Goal: Task Accomplishment & Management: Use online tool/utility

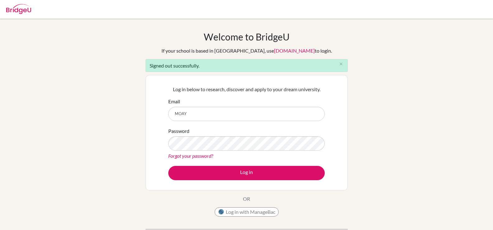
type input "moayad@students.cesegypt.com"
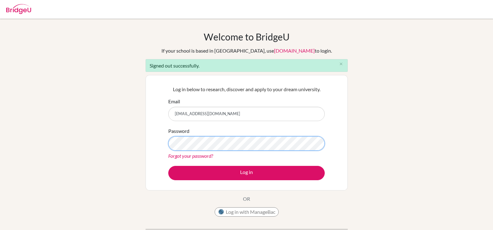
click at [168, 166] on button "Log in" at bounding box center [246, 173] width 156 height 14
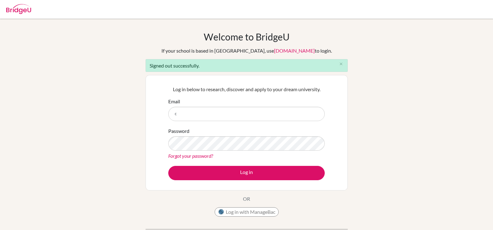
type input "[EMAIL_ADDRESS][DOMAIN_NAME]"
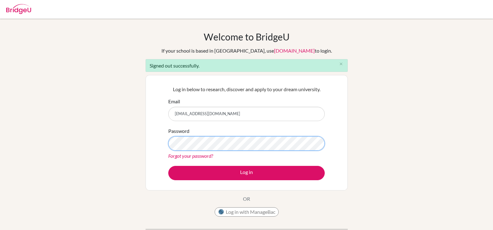
click at [168, 166] on button "Log in" at bounding box center [246, 173] width 156 height 14
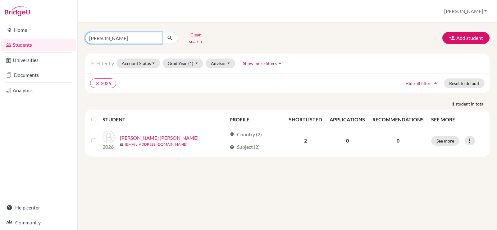
click at [158, 37] on input "[PERSON_NAME]" at bounding box center [123, 38] width 77 height 12
click at [156, 35] on input "[PERSON_NAME]" at bounding box center [123, 38] width 77 height 12
type input "[PERSON_NAME]"
click button "submit" at bounding box center [170, 38] width 16 height 12
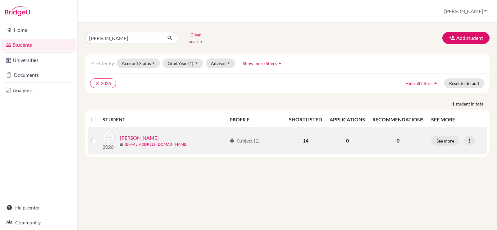
click at [138, 134] on link "[PERSON_NAME]" at bounding box center [139, 137] width 39 height 7
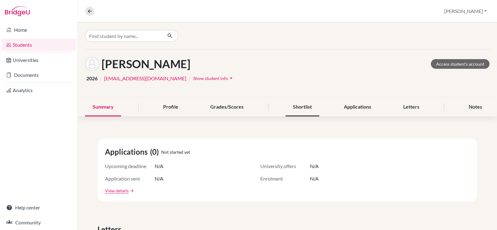
click at [299, 108] on div "Shortlist" at bounding box center [303, 107] width 34 height 18
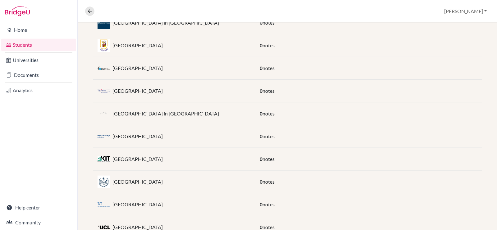
scroll to position [177, 0]
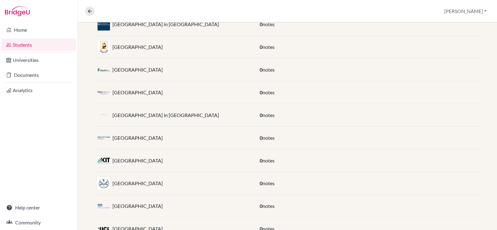
drag, startPoint x: 194, startPoint y: 158, endPoint x: 113, endPoint y: 161, distance: 81.2
click at [113, 161] on div "[GEOGRAPHIC_DATA]" at bounding box center [174, 160] width 162 height 12
copy p "[GEOGRAPHIC_DATA]"
drag, startPoint x: 193, startPoint y: 91, endPoint x: 109, endPoint y: 92, distance: 84.5
click at [109, 92] on div "[GEOGRAPHIC_DATA]" at bounding box center [174, 92] width 162 height 12
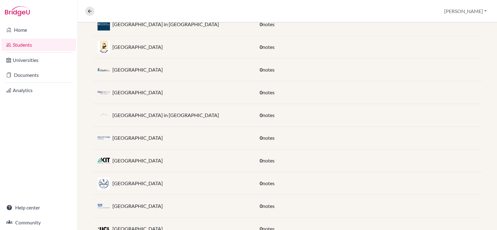
copy div "[GEOGRAPHIC_DATA]"
drag, startPoint x: 166, startPoint y: 137, endPoint x: 112, endPoint y: 137, distance: 54.4
click at [111, 138] on div "[GEOGRAPHIC_DATA]" at bounding box center [174, 137] width 162 height 12
copy p "[GEOGRAPHIC_DATA]"
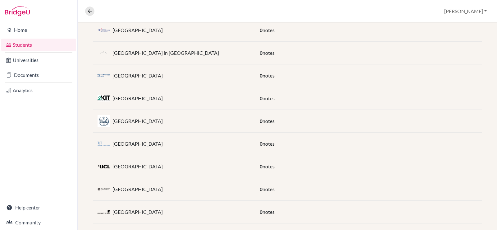
scroll to position [271, 0]
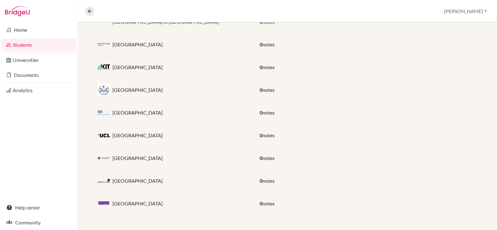
drag, startPoint x: 173, startPoint y: 204, endPoint x: 113, endPoint y: 202, distance: 60.3
click at [113, 202] on div "[GEOGRAPHIC_DATA]" at bounding box center [174, 203] width 162 height 12
copy p "[GEOGRAPHIC_DATA]"
drag, startPoint x: 175, startPoint y: 136, endPoint x: 111, endPoint y: 135, distance: 64.3
click at [111, 135] on div "[GEOGRAPHIC_DATA]" at bounding box center [174, 135] width 162 height 12
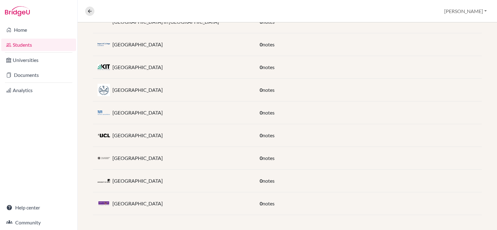
copy div "[GEOGRAPHIC_DATA]"
drag, startPoint x: 173, startPoint y: 158, endPoint x: 114, endPoint y: 160, distance: 59.4
click at [114, 160] on div "[GEOGRAPHIC_DATA]" at bounding box center [174, 158] width 162 height 12
copy p "[GEOGRAPHIC_DATA]"
